Goal: Use online tool/utility: Utilize a website feature to perform a specific function

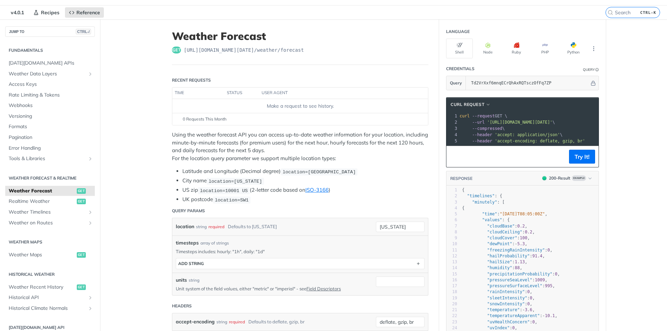
scroll to position [69, 0]
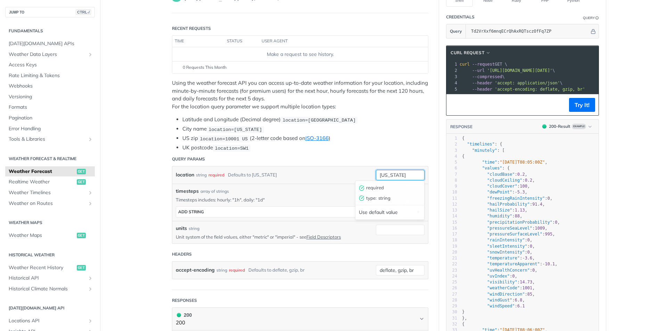
click at [395, 176] on input "[US_STATE]" at bounding box center [400, 175] width 49 height 10
click at [406, 175] on input "[US_STATE]" at bounding box center [400, 175] width 49 height 10
type input "n"
type input "[GEOGRAPHIC_DATA]"
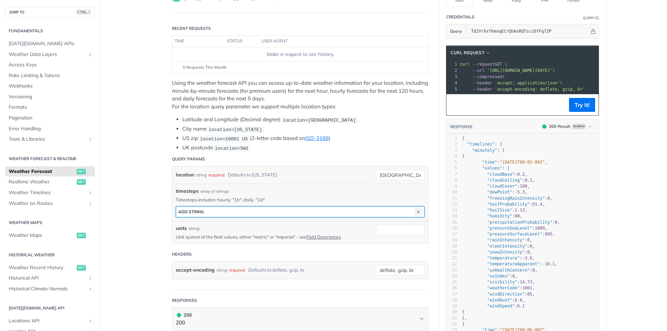
click at [414, 208] on icon "button" at bounding box center [418, 212] width 8 height 8
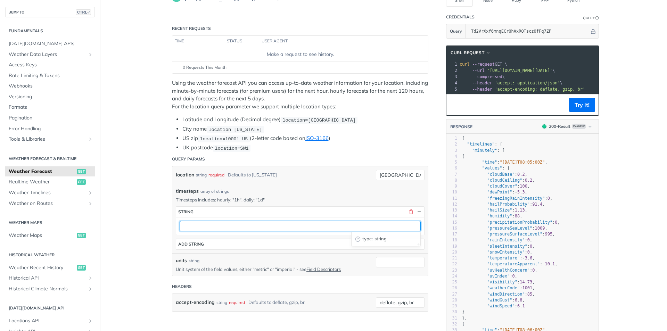
click at [216, 226] on input "text" at bounding box center [300, 226] width 241 height 10
type input "1h"
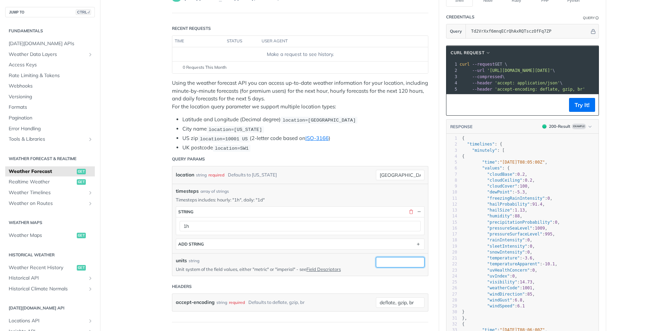
click at [385, 263] on input "units" at bounding box center [400, 262] width 49 height 10
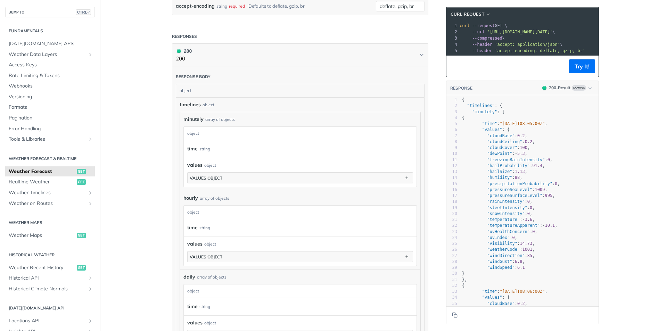
scroll to position [382, 0]
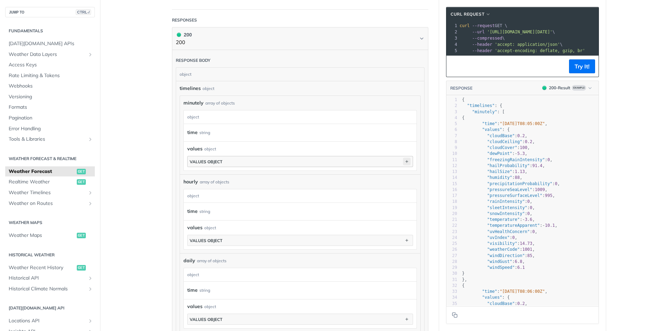
type input "imperial"
click at [404, 161] on icon "button" at bounding box center [407, 162] width 8 height 8
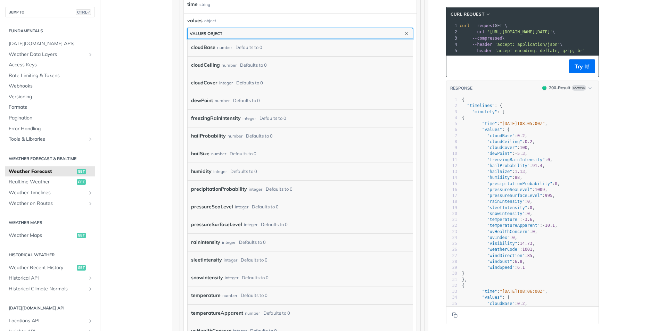
scroll to position [521, 0]
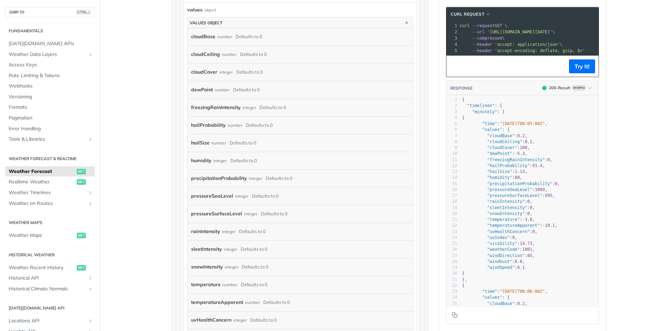
click at [219, 231] on div "rainIntensity integer Defaults to 0" at bounding box center [295, 231] width 208 height 10
click at [313, 229] on div "rainIntensity integer Defaults to 0" at bounding box center [295, 231] width 208 height 10
click at [196, 231] on label "rainIntensity" at bounding box center [205, 231] width 29 height 10
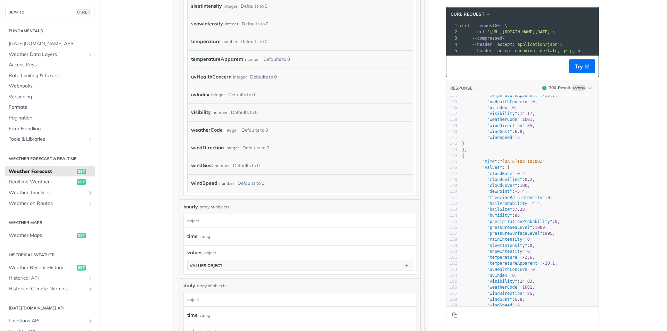
scroll to position [834, 0]
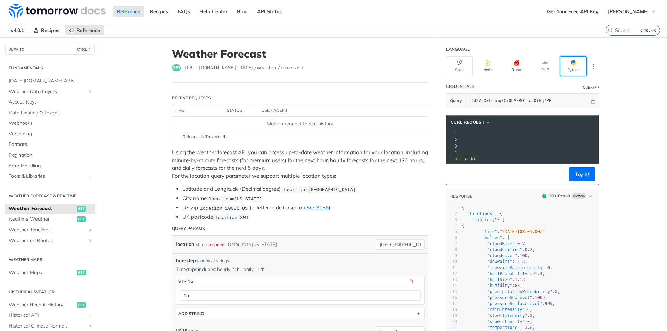
click at [575, 66] on button "Python" at bounding box center [573, 66] width 27 height 20
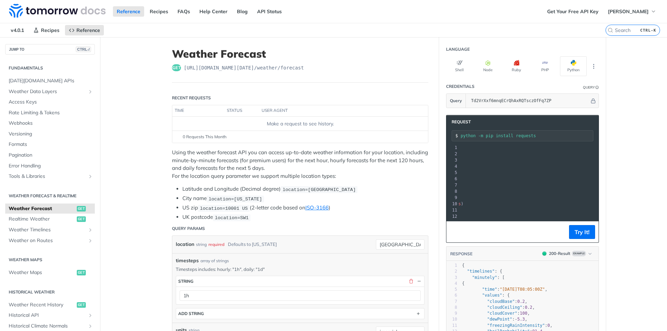
drag, startPoint x: 536, startPoint y: 221, endPoint x: 484, endPoint y: 224, distance: 51.5
click at [484, 221] on div at bounding box center [528, 221] width 140 height 0
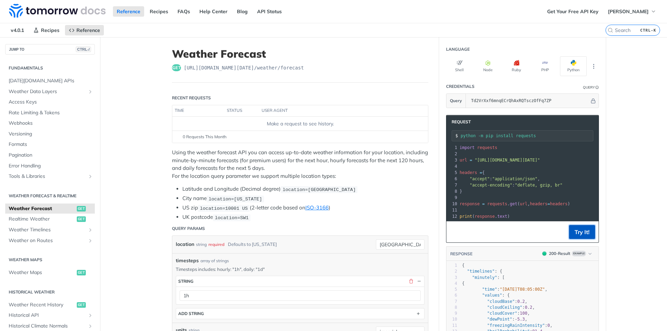
click at [575, 237] on button "Try It!" at bounding box center [582, 232] width 26 height 14
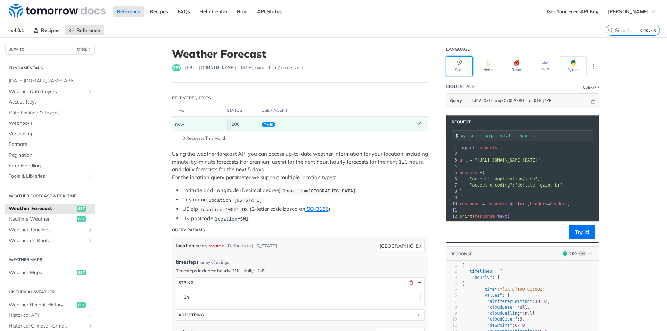
click at [456, 68] on button "Shell" at bounding box center [459, 66] width 27 height 20
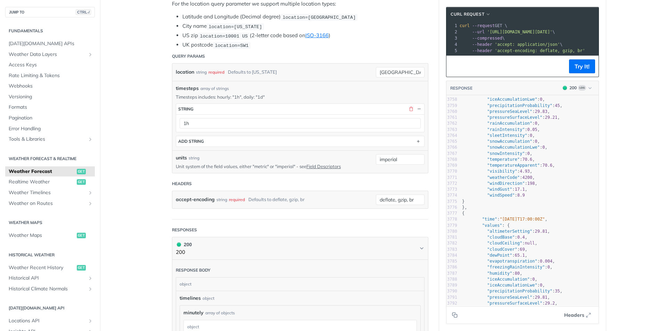
scroll to position [23017, 0]
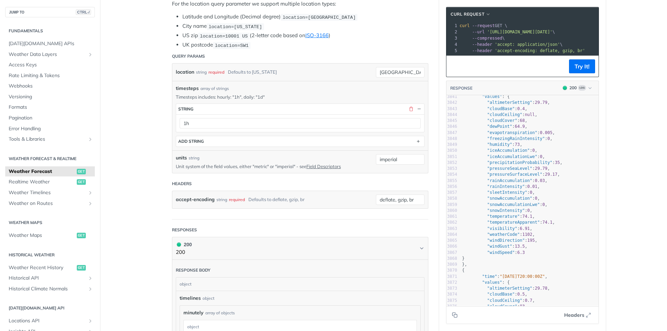
click at [458, 24] on div "1 curl --request GET \" at bounding box center [623, 26] width 330 height 6
click at [454, 316] on icon "Copy to clipboard" at bounding box center [455, 315] width 3 height 3
